Goal: Task Accomplishment & Management: Manage account settings

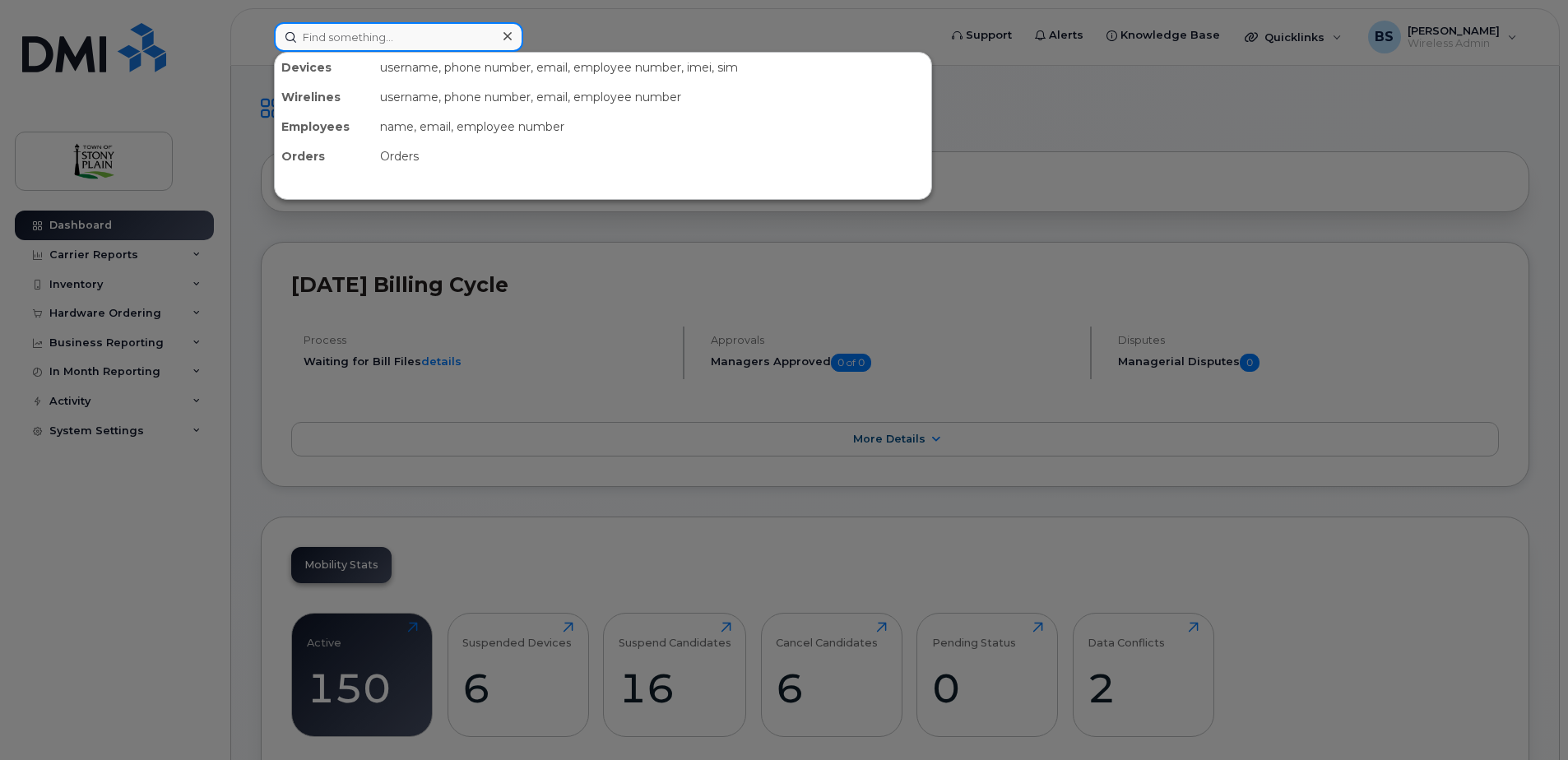
click at [401, 39] on input at bounding box center [398, 36] width 249 height 29
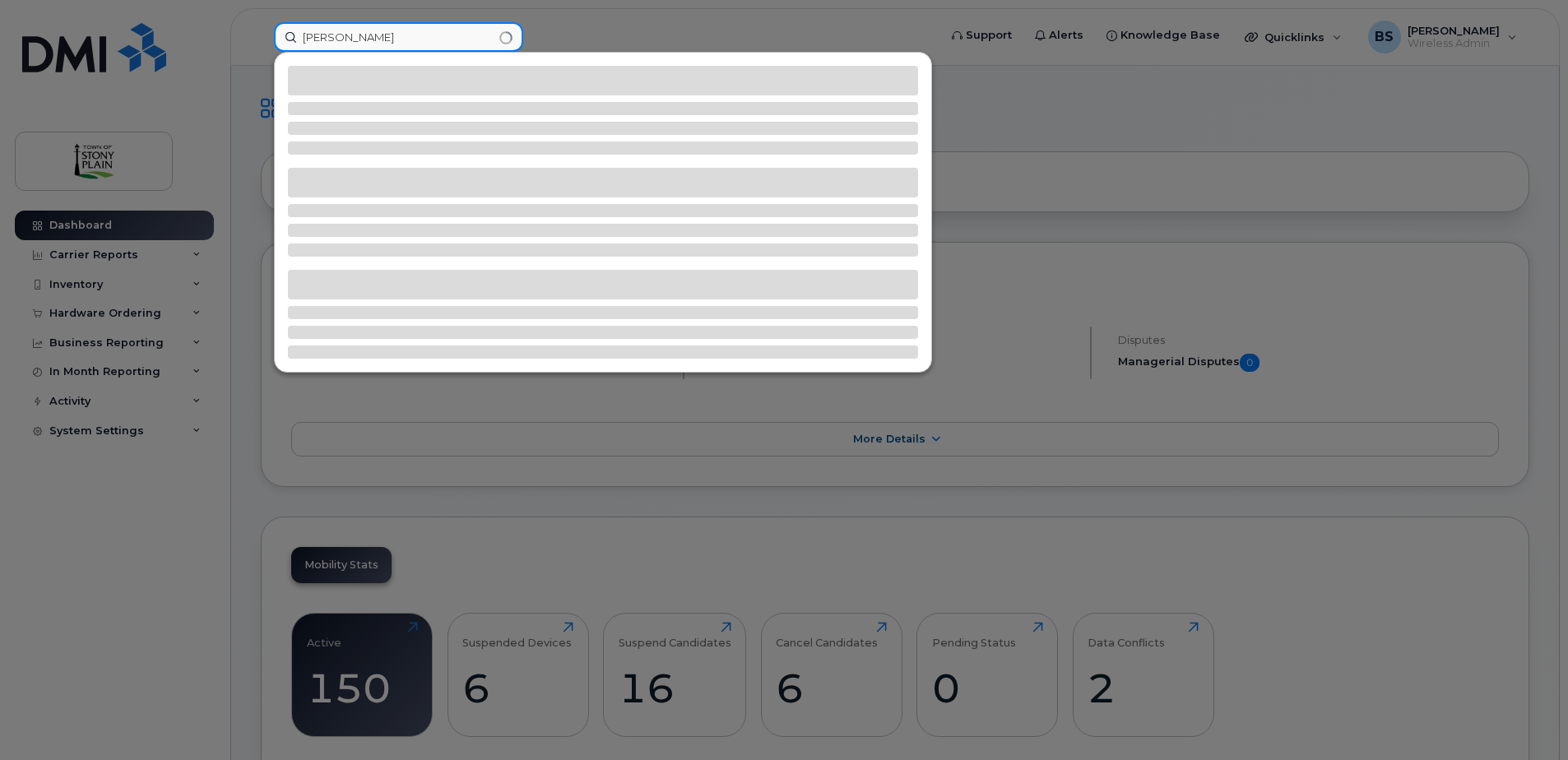
type input "[PERSON_NAME]"
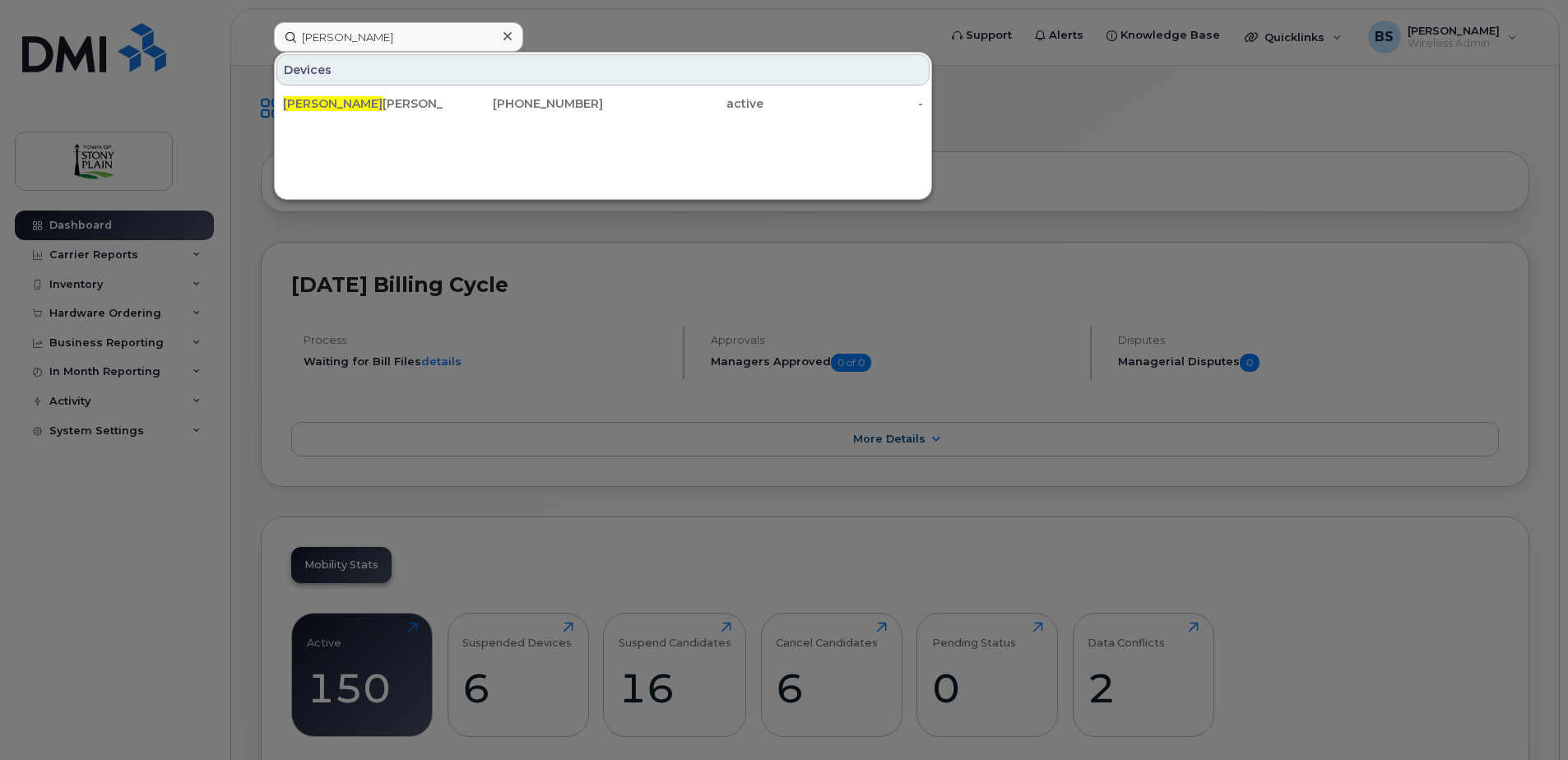
click at [377, 108] on div "[PERSON_NAME]" at bounding box center [363, 103] width 161 height 17
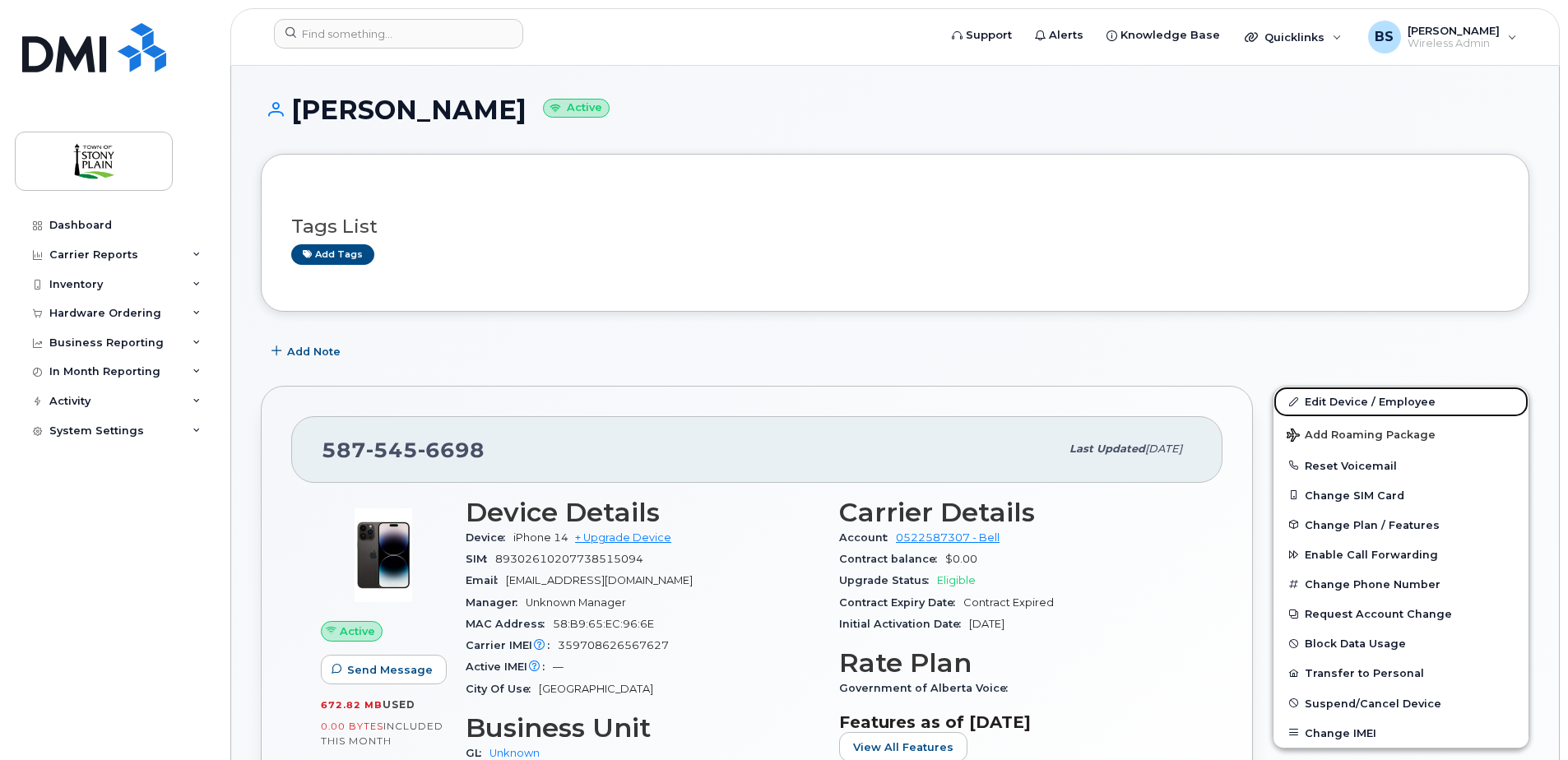
click at [1366, 405] on link "Edit Device / Employee" at bounding box center [1400, 400] width 255 height 29
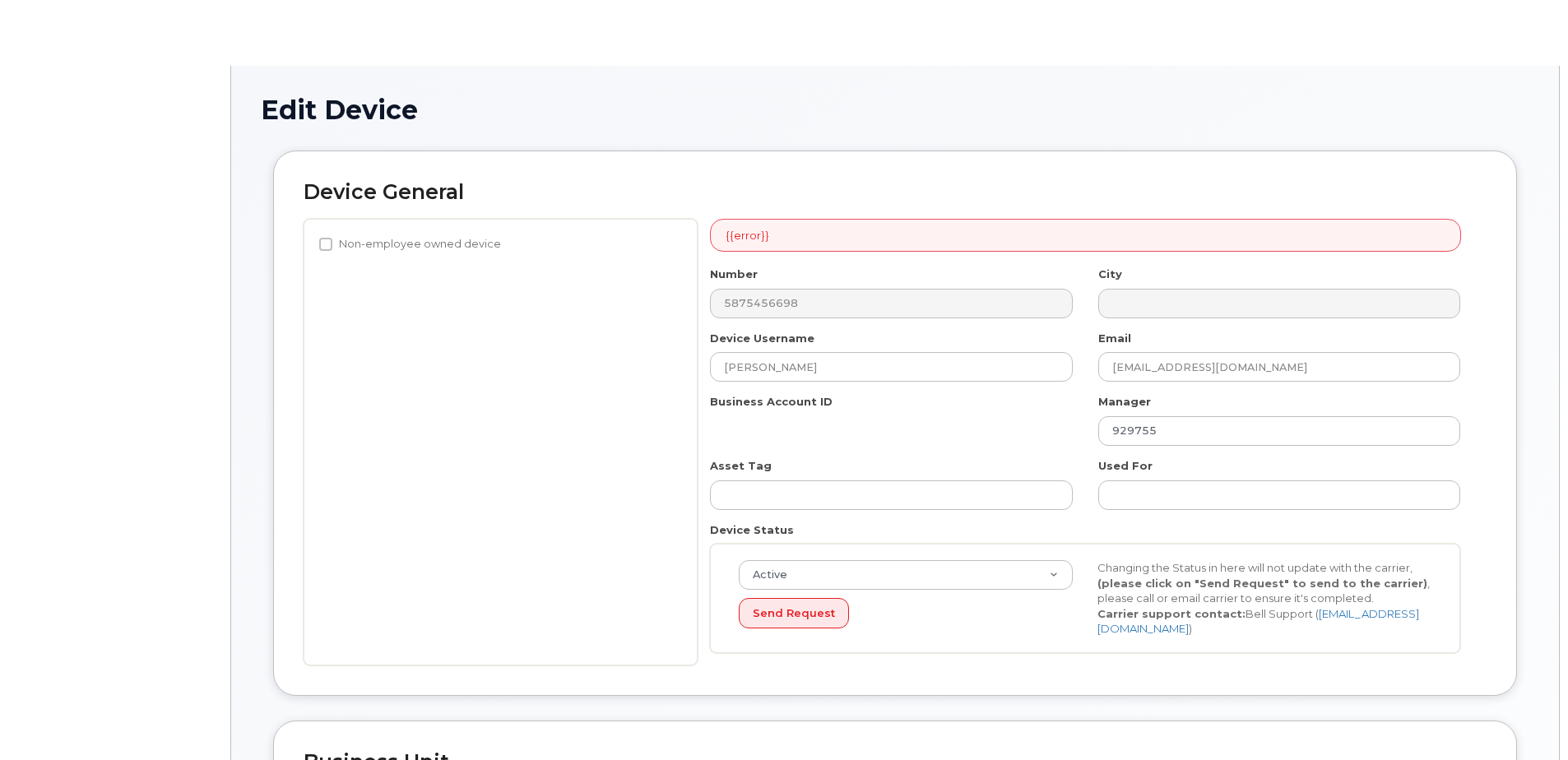
select select "661751"
select select "661752"
select select "661753"
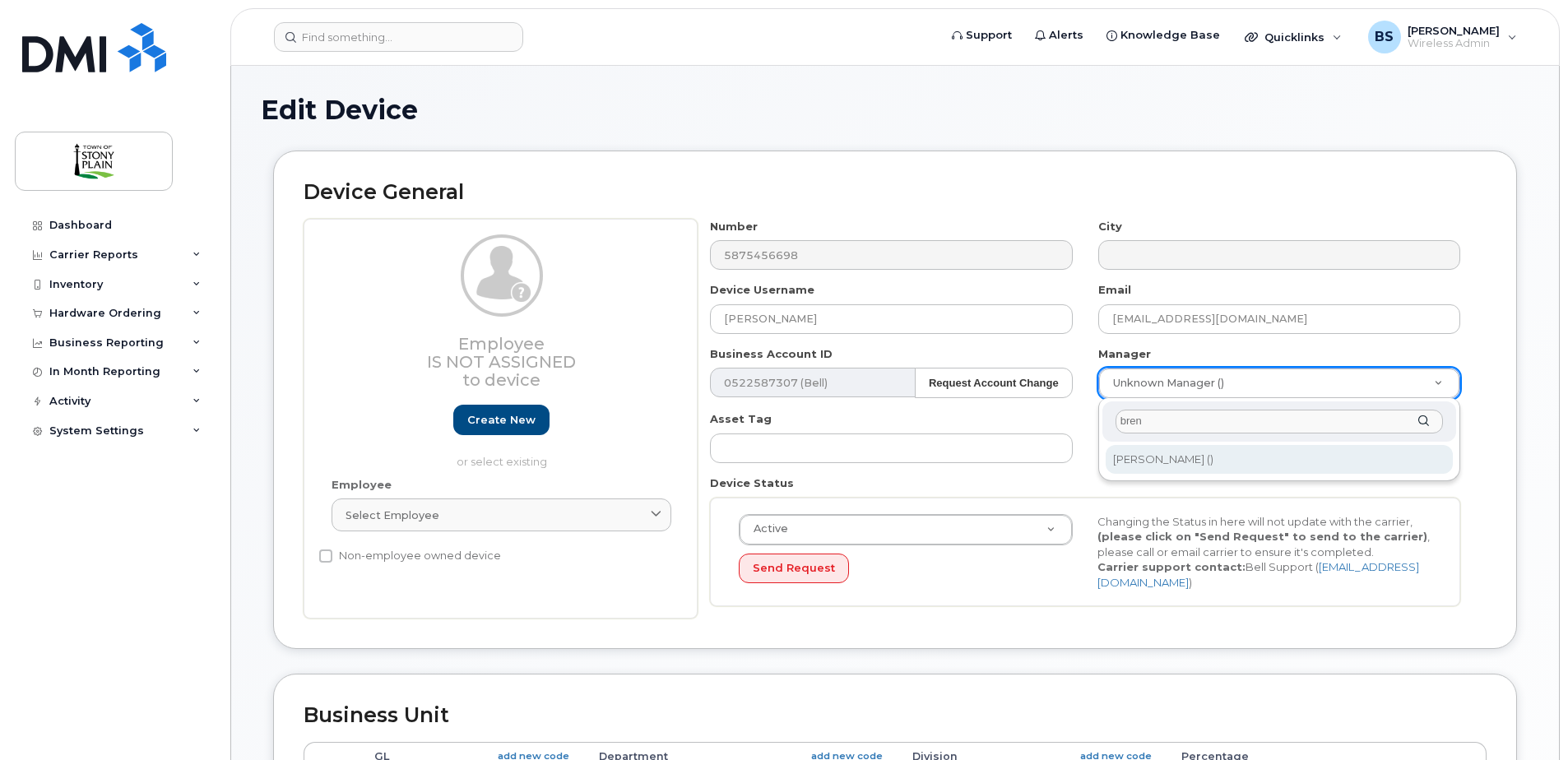
type input "bren"
type input "930155"
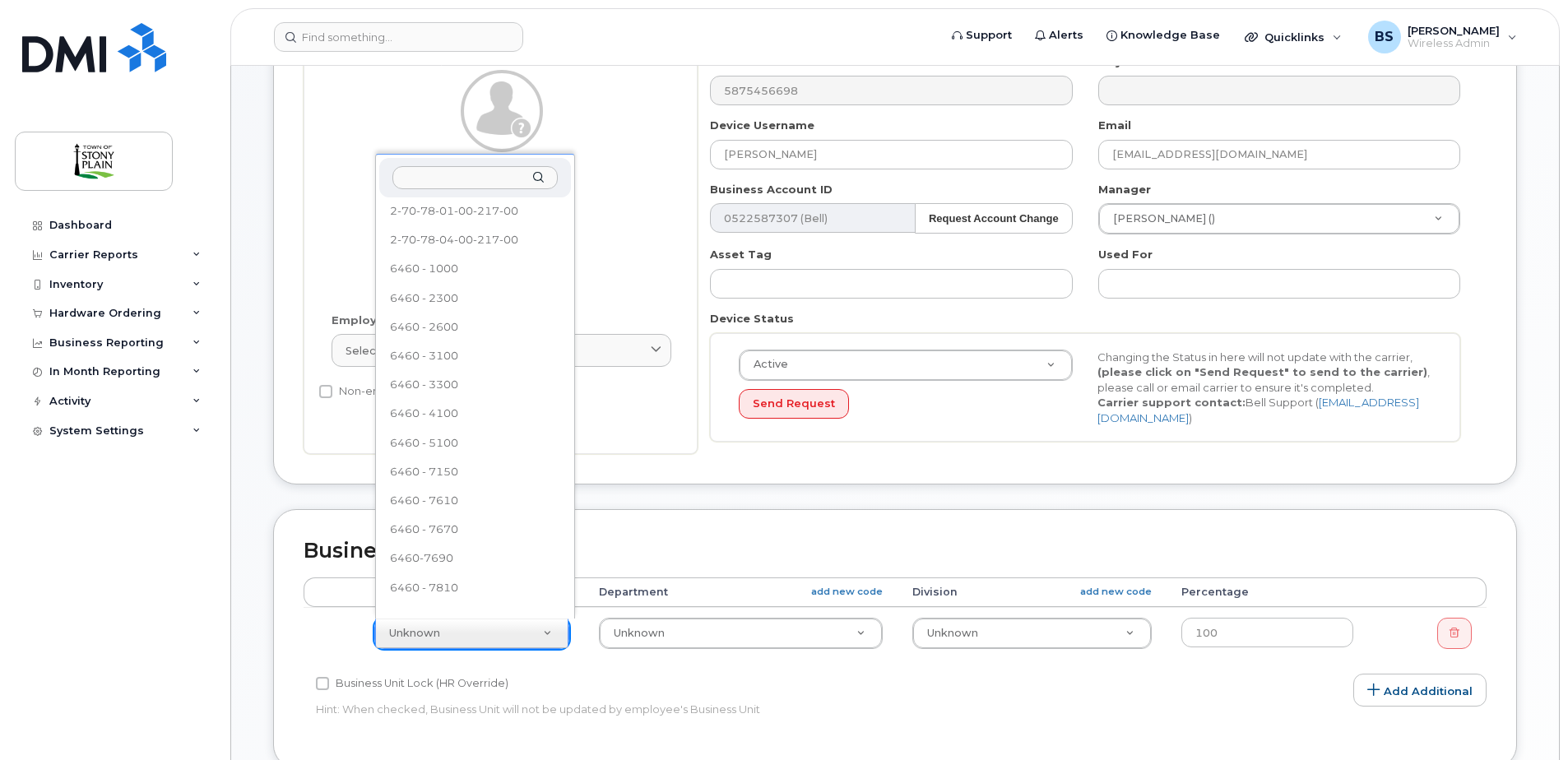
scroll to position [877, 0]
select select "35270652"
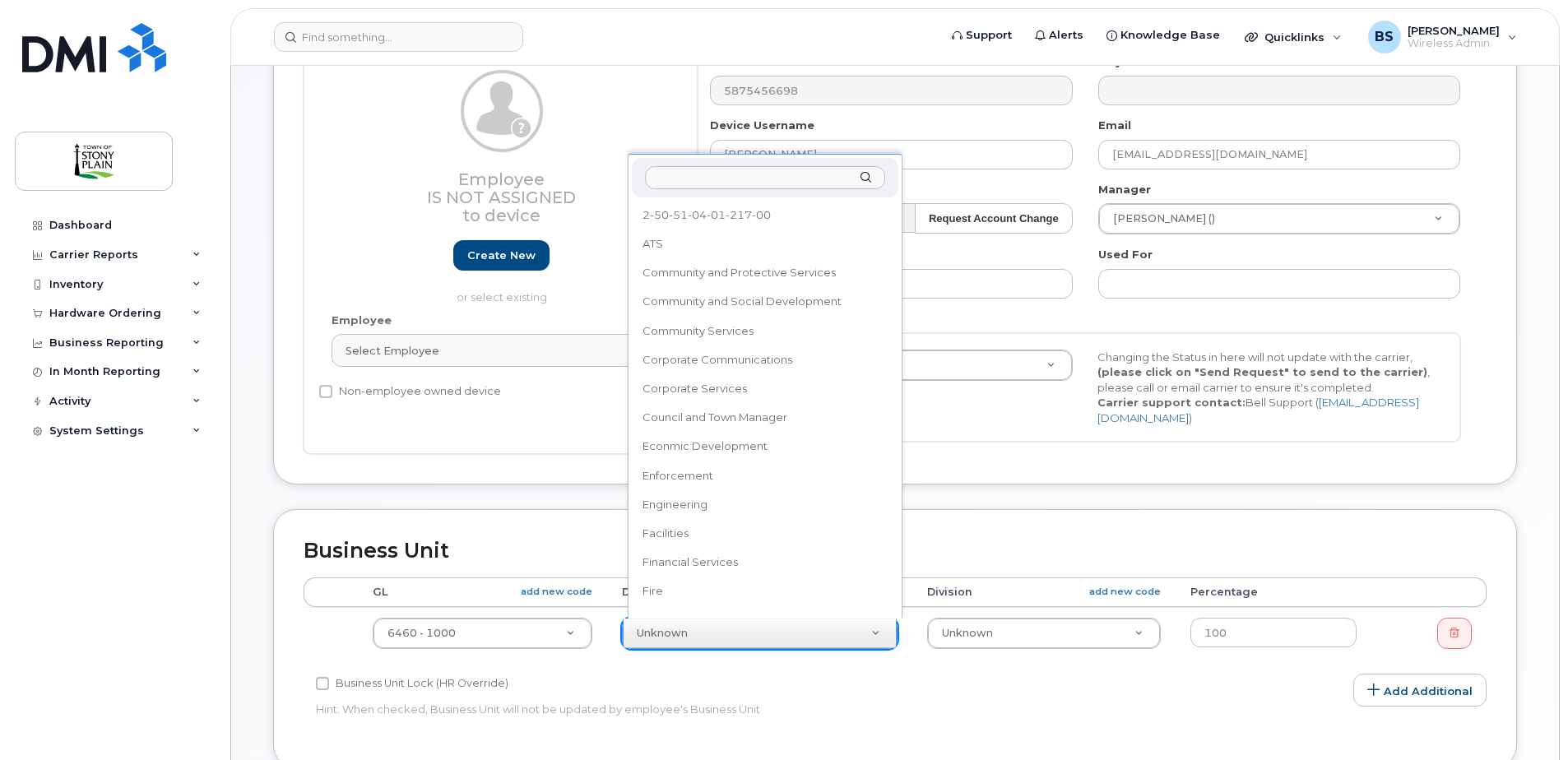
scroll to position [419, 0]
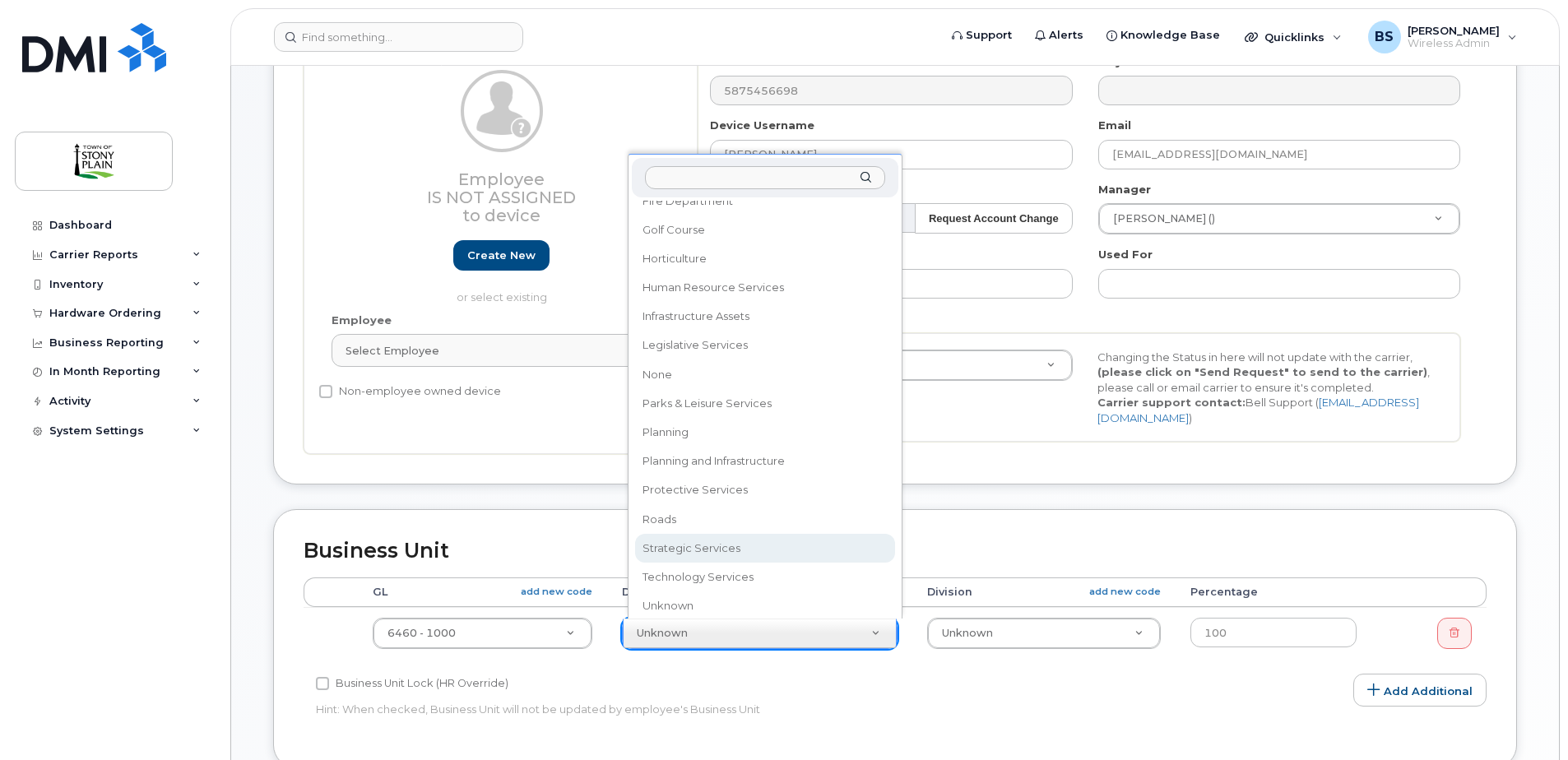
select select "661784"
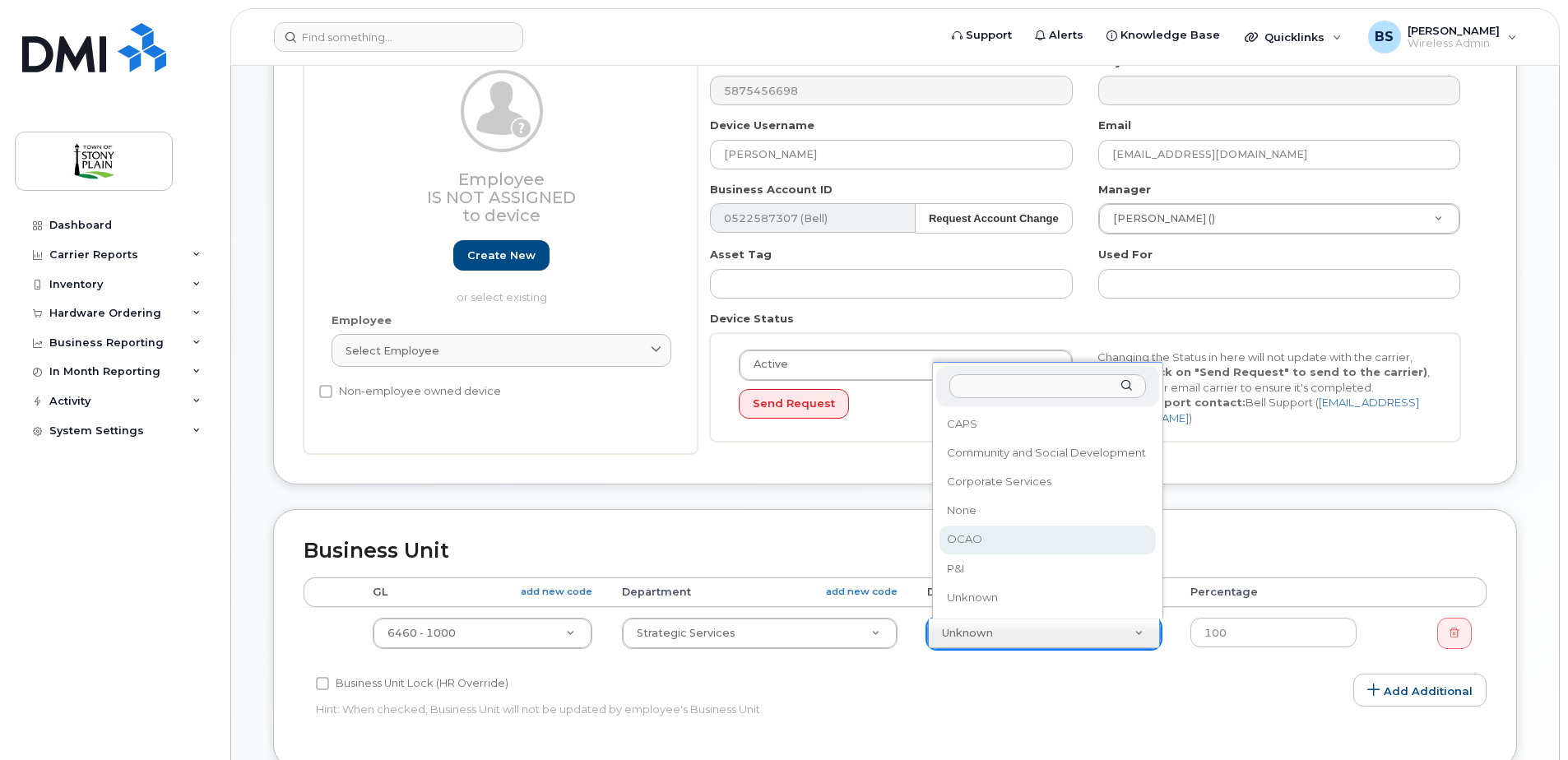
select select "661807"
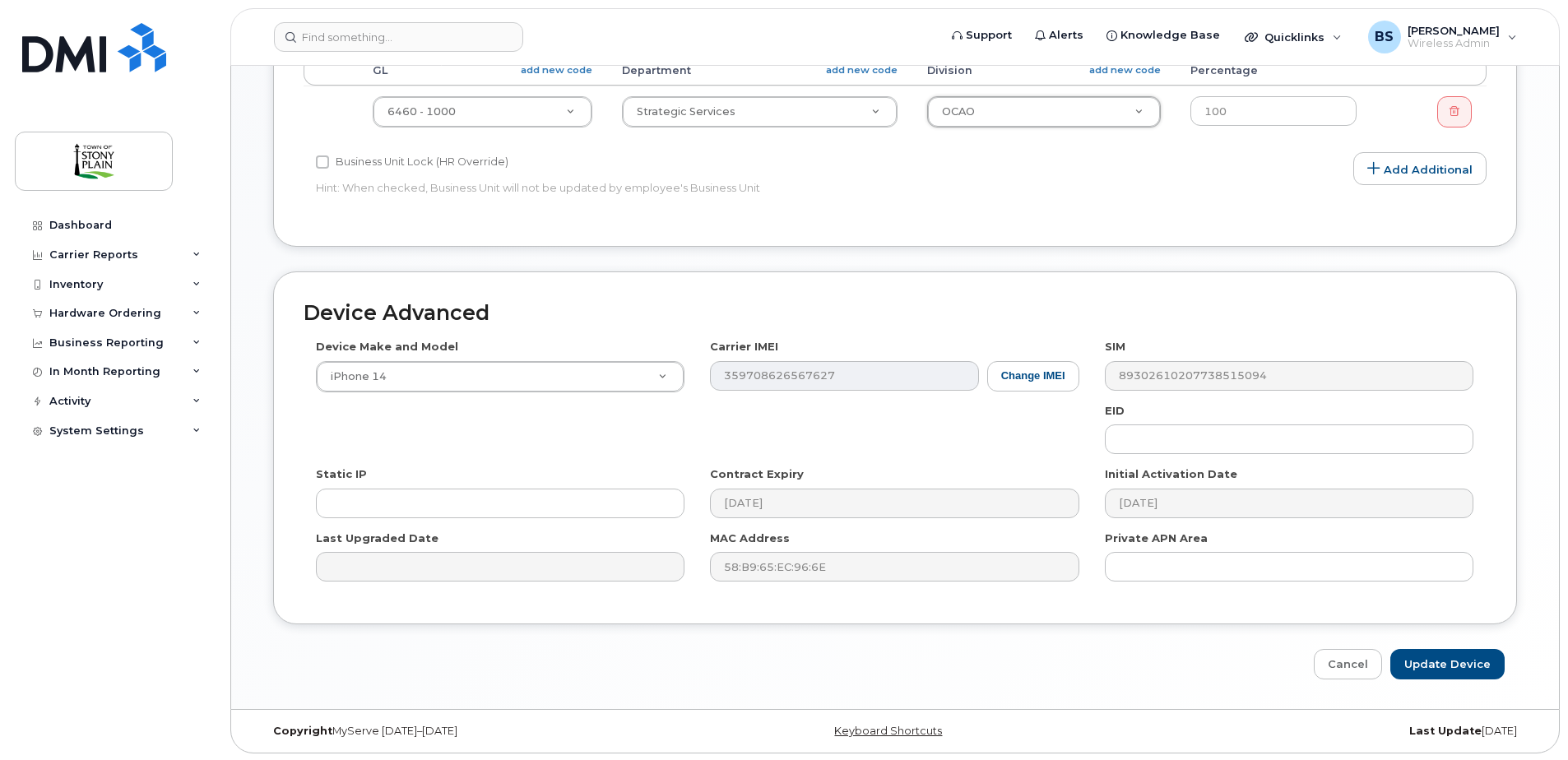
scroll to position [687, 0]
click at [1436, 665] on input "Update Device" at bounding box center [1447, 662] width 115 height 30
type input "Saving..."
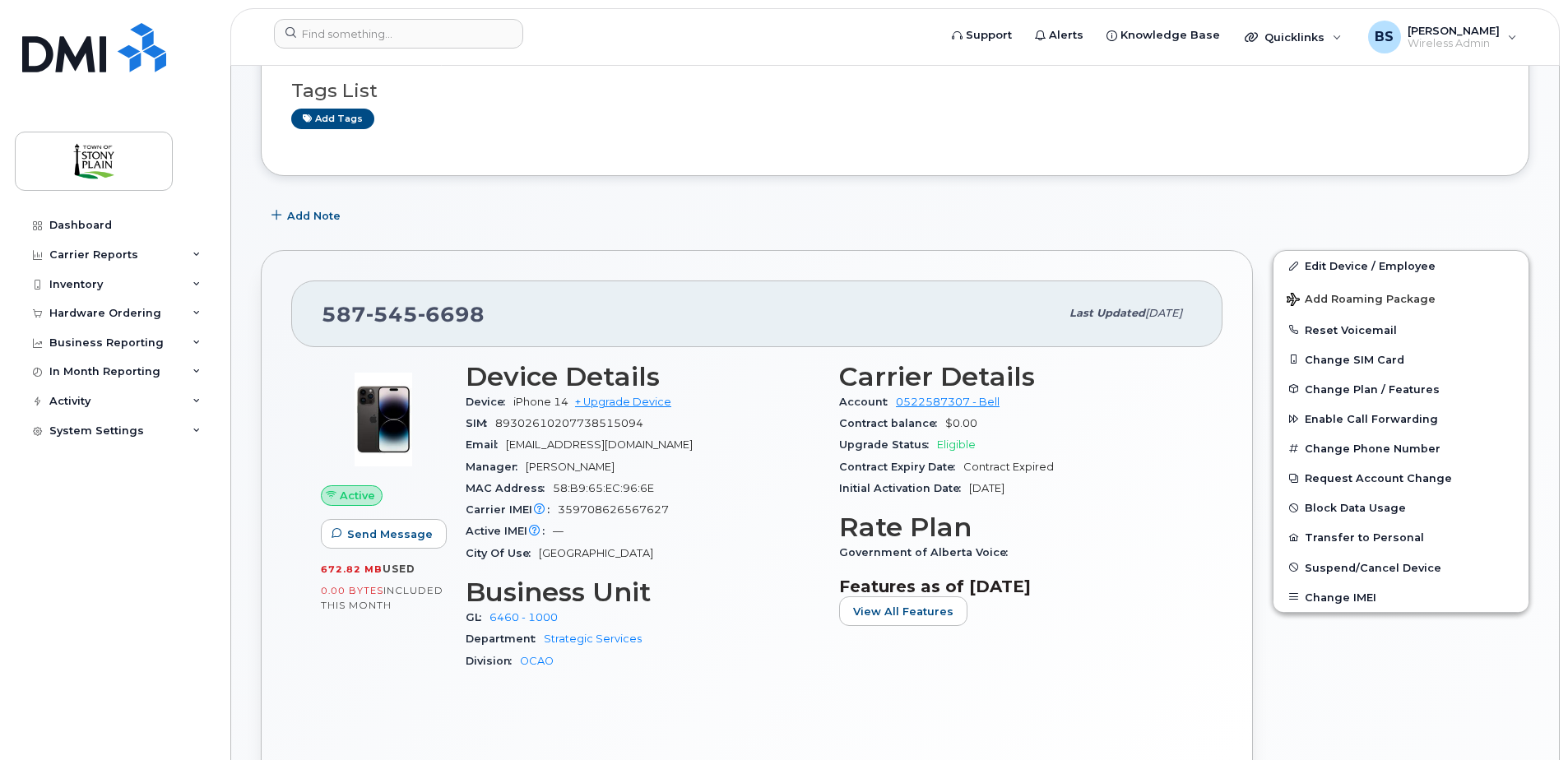
scroll to position [164, 0]
